Goal: Task Accomplishment & Management: Use online tool/utility

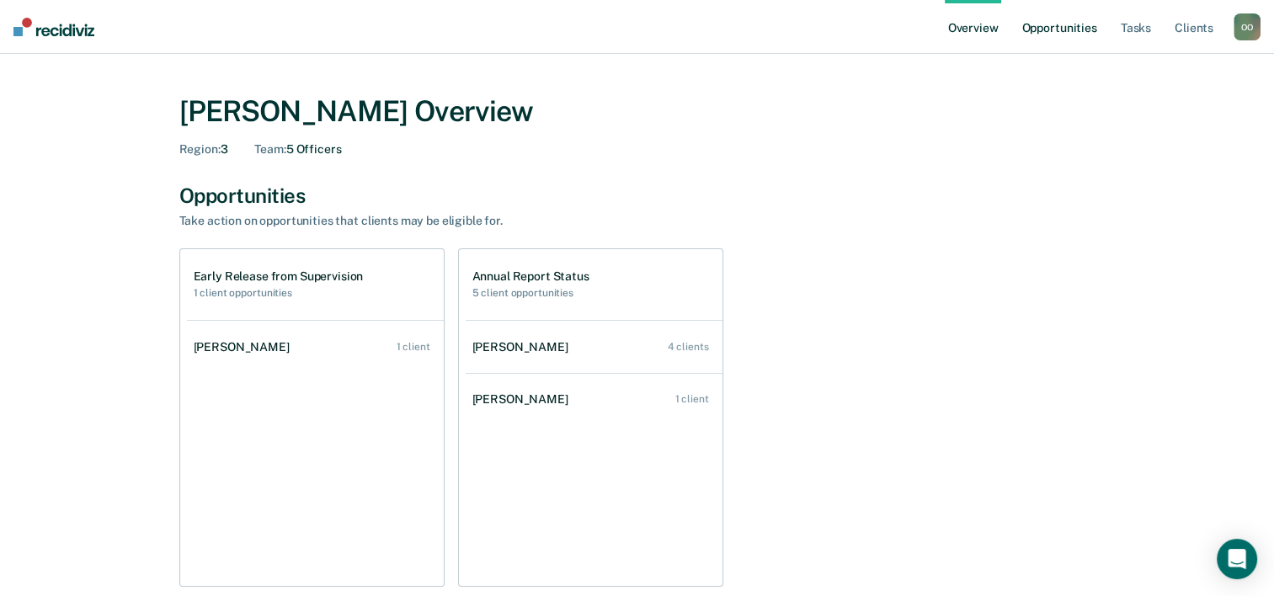
click at [1052, 27] on link "Opportunities" at bounding box center [1059, 27] width 82 height 54
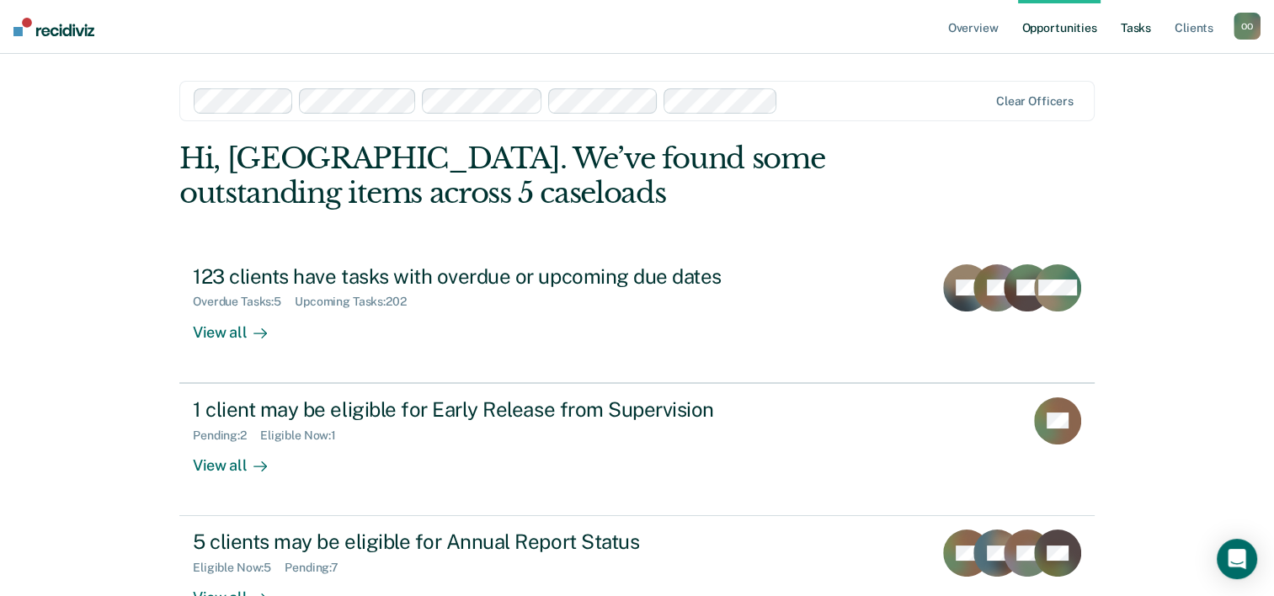
click at [1131, 30] on link "Tasks" at bounding box center [1135, 27] width 37 height 54
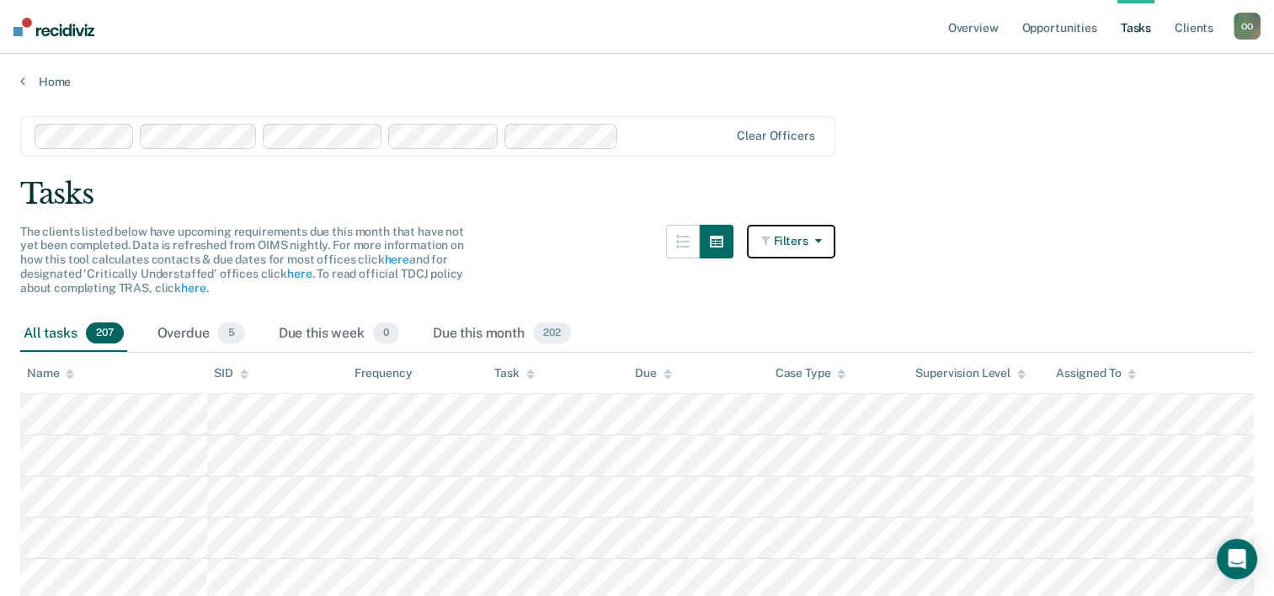
click at [821, 242] on icon "button" at bounding box center [813, 241] width 13 height 12
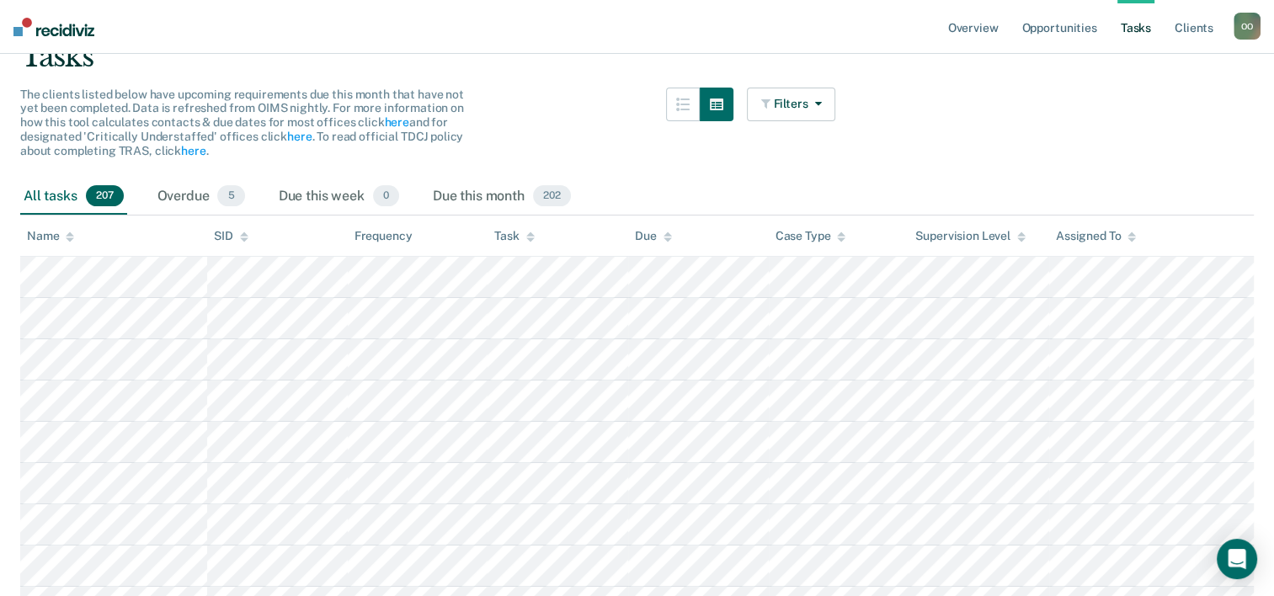
scroll to position [168, 0]
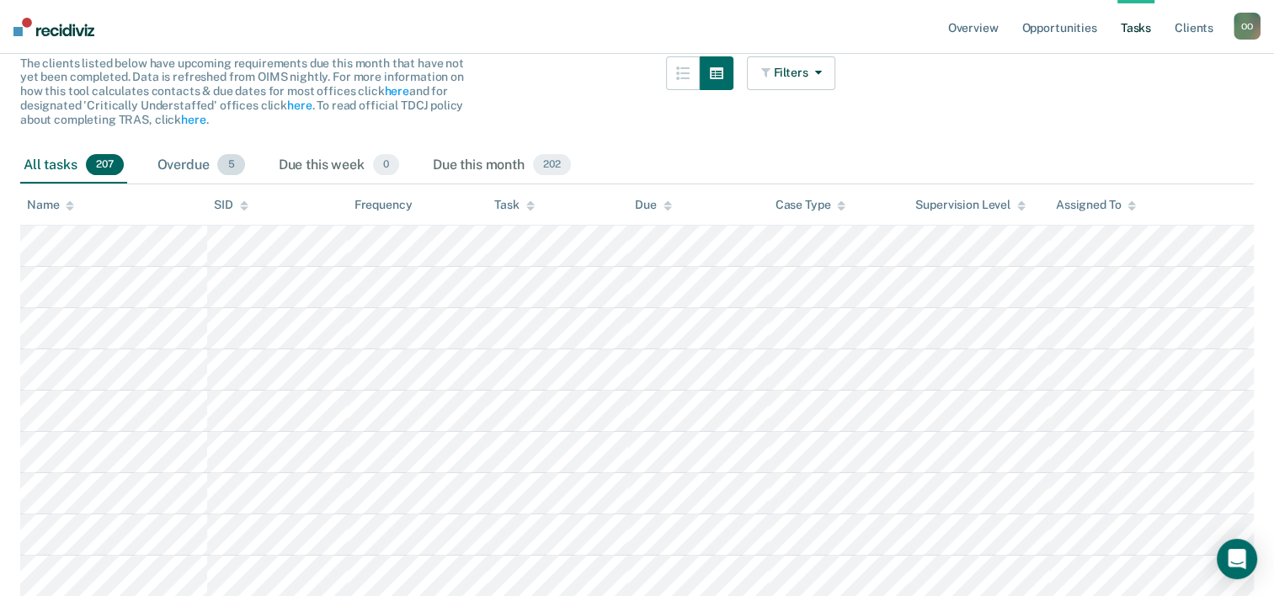
click at [178, 165] on div "Overdue 5" at bounding box center [201, 165] width 94 height 37
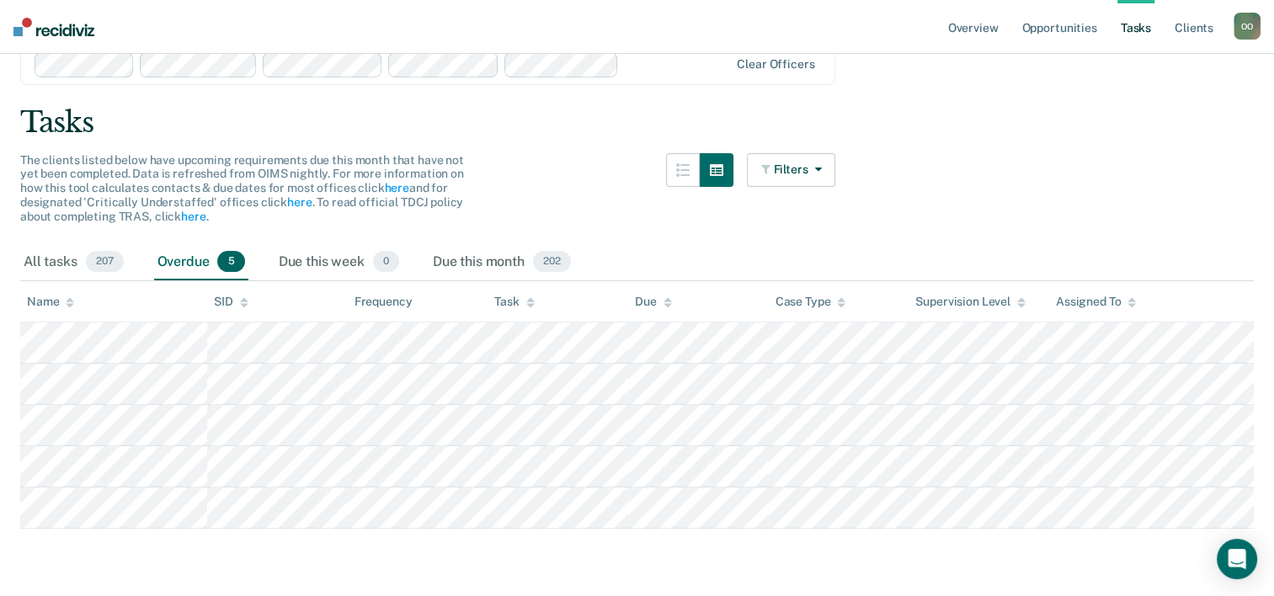
scroll to position [71, 0]
